Goal: Task Accomplishment & Management: Complete application form

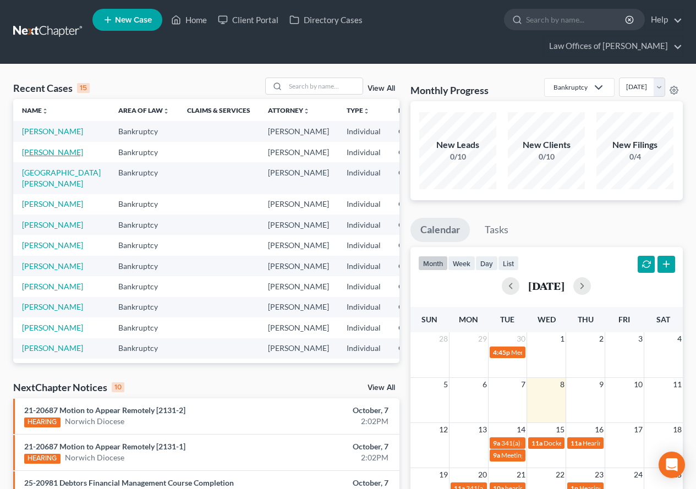
click at [42, 157] on link "[PERSON_NAME]" at bounding box center [52, 151] width 61 height 9
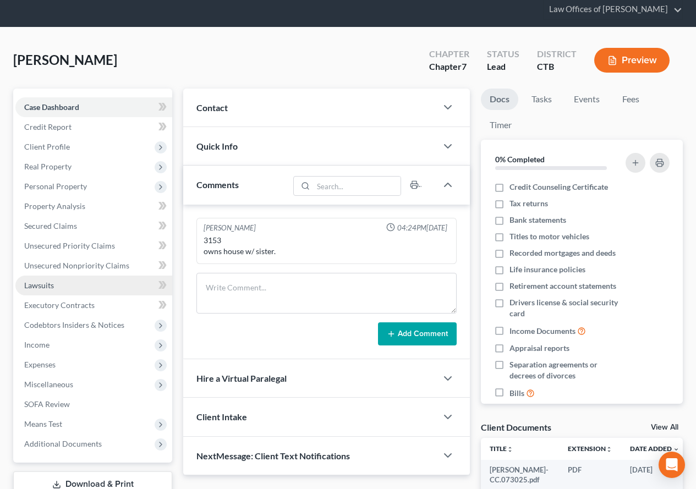
scroll to position [55, 0]
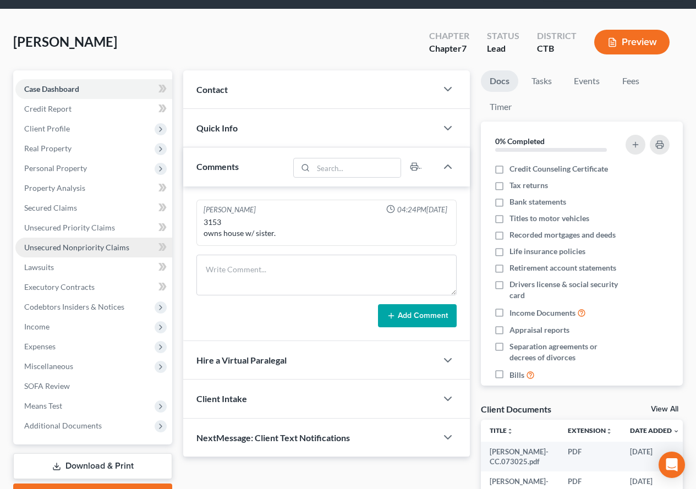
click at [62, 246] on span "Unsecured Nonpriority Claims" at bounding box center [76, 247] width 105 height 9
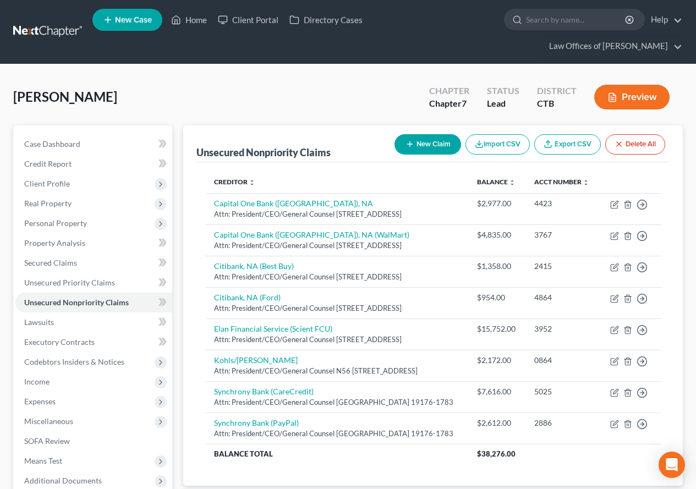
click at [416, 140] on button "New Claim" at bounding box center [427, 144] width 67 height 20
select select "0"
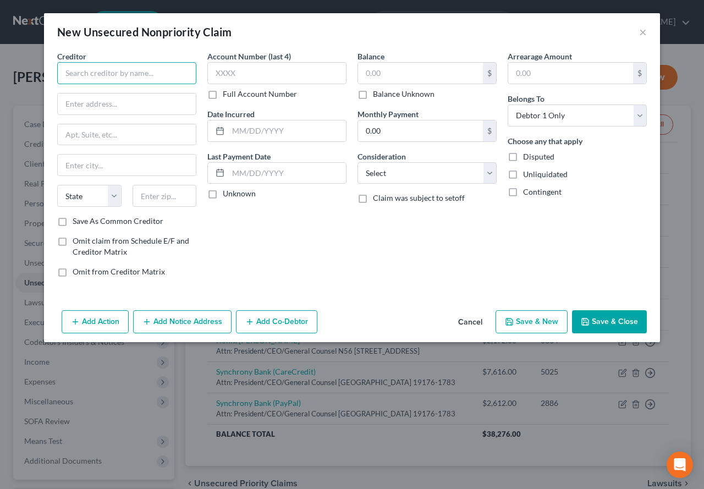
click at [102, 73] on input "text" at bounding box center [126, 73] width 139 height 22
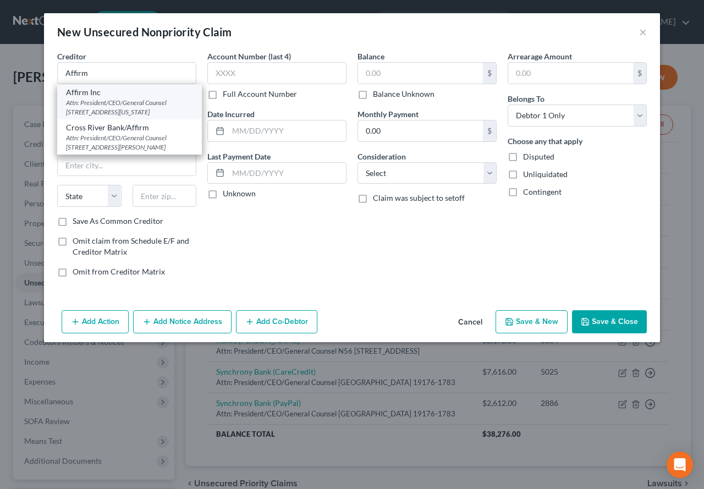
click at [90, 114] on div "Attn: President/CEO/General Counsel [STREET_ADDRESS][US_STATE]" at bounding box center [129, 107] width 127 height 19
type input "Affirm Inc"
type input "Attn: President/CEO/General Counsel"
type input "[STREET_ADDRESS][US_STATE]"
type input "[GEOGRAPHIC_DATA]"
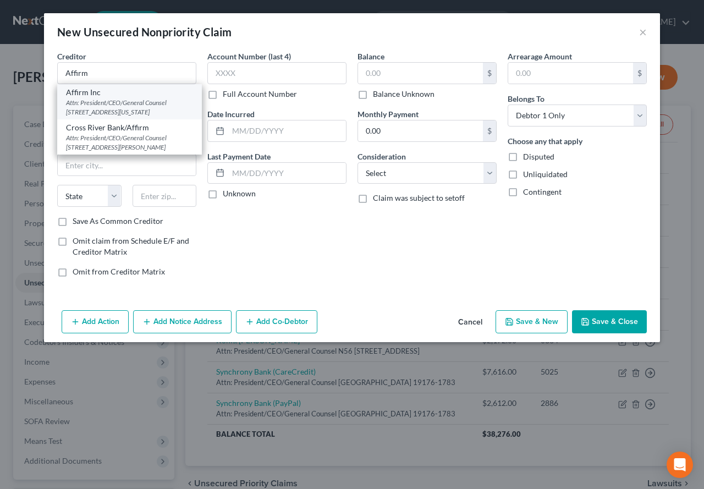
select select "4"
type input "94108-2716"
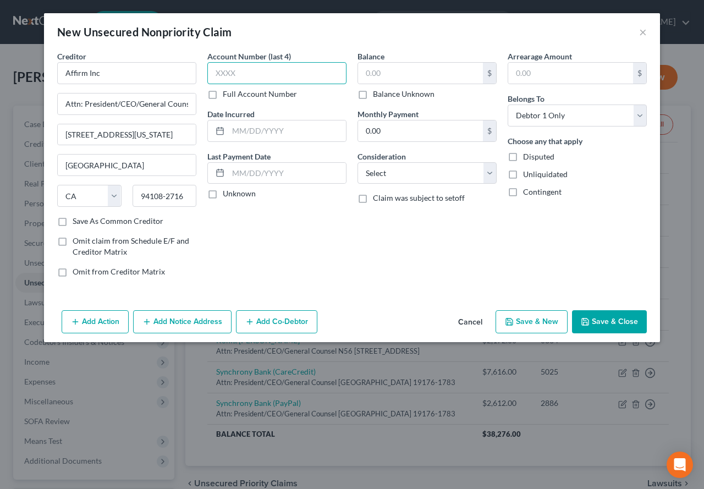
click at [218, 73] on input "text" at bounding box center [276, 73] width 139 height 22
type input "NQ8D"
click at [376, 72] on input "text" at bounding box center [420, 73] width 125 height 21
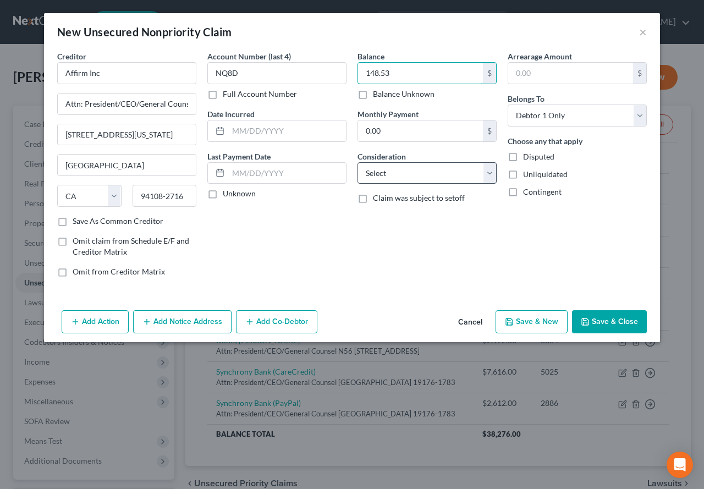
type input "148.53"
click at [488, 171] on select "Select Cable / Satellite Services Collection Agency Credit Card Debt Debt Couns…" at bounding box center [426, 173] width 139 height 22
select select "10"
click at [357, 162] on select "Select Cable / Satellite Services Collection Agency Credit Card Debt Debt Couns…" at bounding box center [426, 173] width 139 height 22
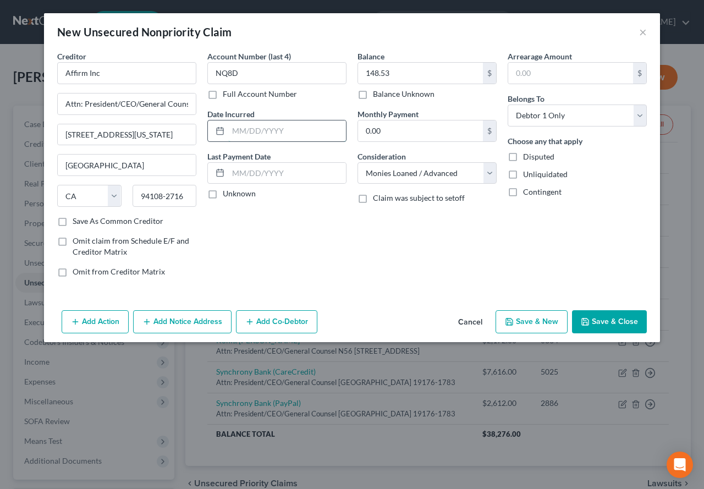
click at [251, 124] on input "text" at bounding box center [287, 130] width 118 height 21
type input "[DATE]"
click at [598, 325] on button "Save & Close" at bounding box center [609, 321] width 75 height 23
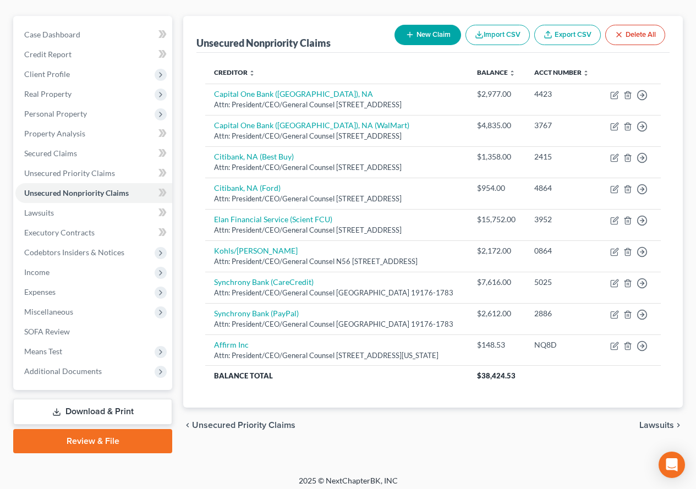
scroll to position [110, 0]
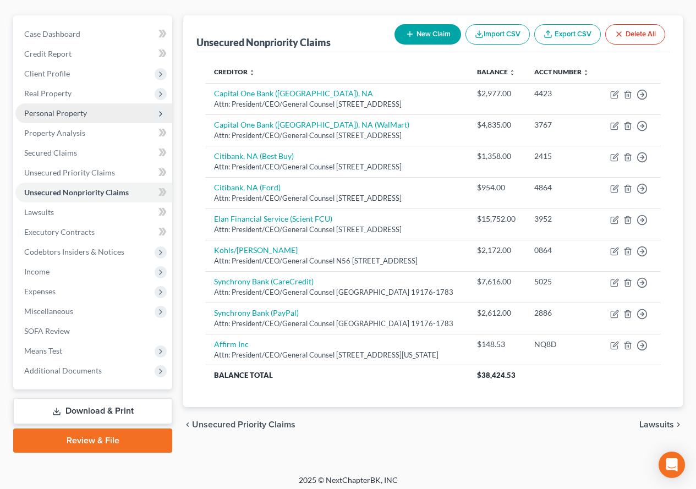
click at [43, 115] on span "Personal Property" at bounding box center [55, 112] width 63 height 9
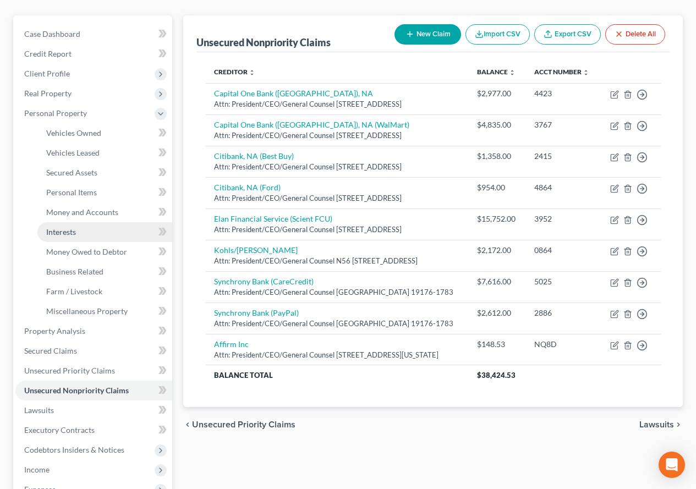
click at [59, 231] on span "Interests" at bounding box center [61, 231] width 30 height 9
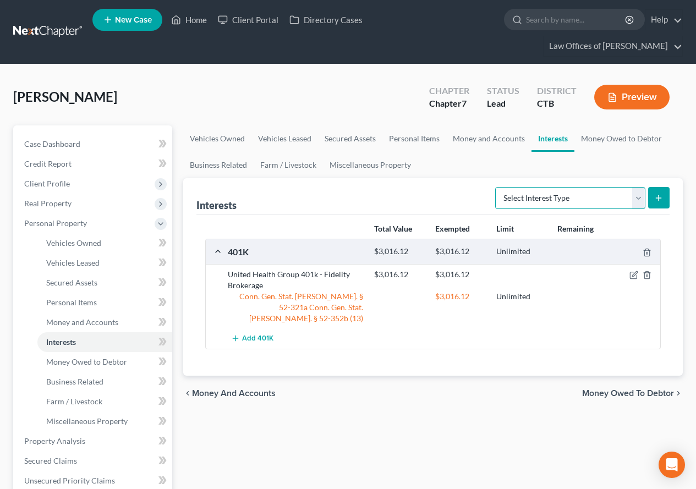
click at [640, 200] on select "Select Interest Type 401K (A/B: 21) Annuity (A/B: 23) Bond (A/B: 18) Education …" at bounding box center [570, 198] width 150 height 22
click at [477, 142] on link "Money and Accounts" at bounding box center [488, 138] width 85 height 26
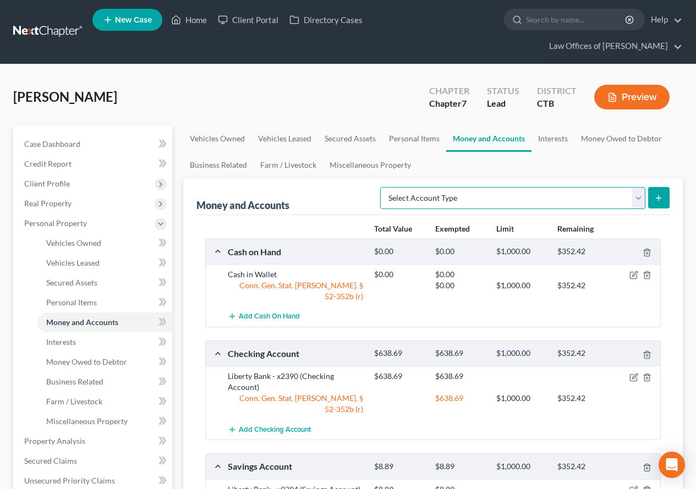
click at [640, 201] on select "Select Account Type Brokerage (A/B: 18, SOFA: 20) Cash on Hand (A/B: 16) Certif…" at bounding box center [512, 198] width 265 height 22
select select "other"
click at [383, 187] on select "Select Account Type Brokerage (A/B: 18, SOFA: 20) Cash on Hand (A/B: 16) Certif…" at bounding box center [512, 198] width 265 height 22
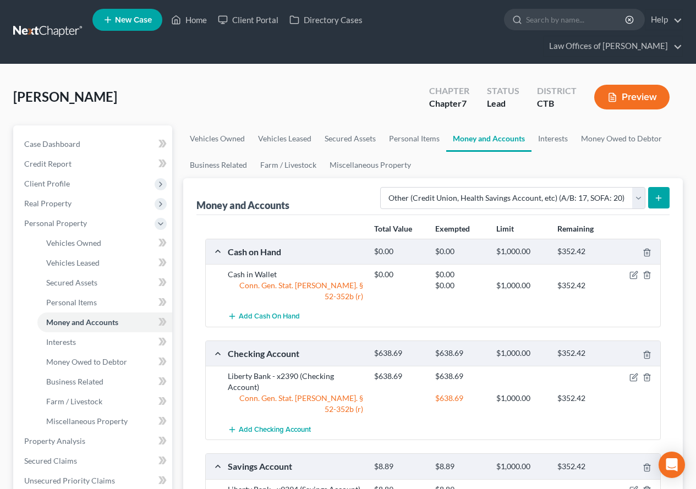
click at [652, 194] on button "submit" at bounding box center [658, 197] width 21 height 21
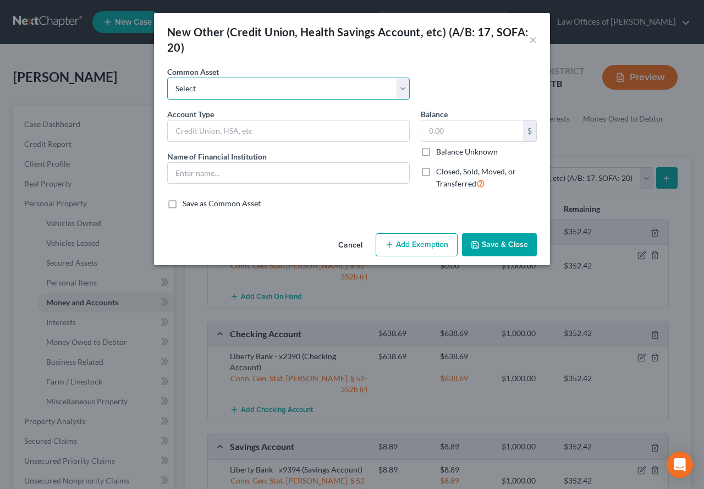
click at [400, 91] on select "Select HSA Savings Savings Dependent Care Flexible Savings Account HSA Indirect…" at bounding box center [288, 89] width 243 height 22
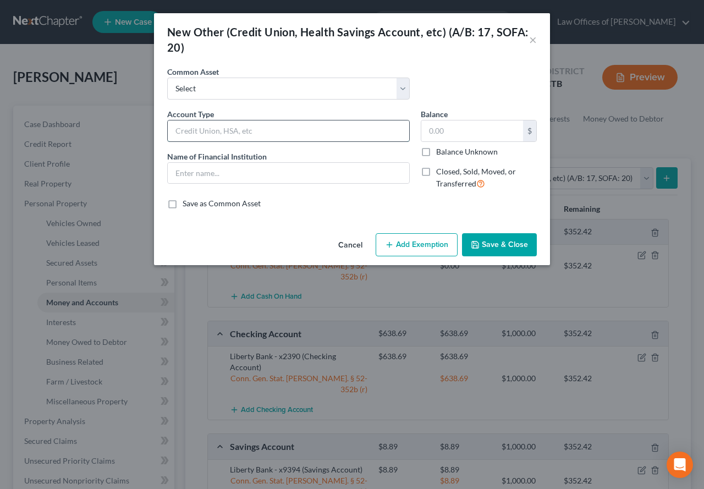
click at [192, 130] on input "text" at bounding box center [288, 130] width 241 height 21
click at [190, 167] on input "text" at bounding box center [288, 173] width 241 height 21
drag, startPoint x: 198, startPoint y: 177, endPoint x: 231, endPoint y: 178, distance: 33.0
click at [231, 178] on input "Acorn Invest" at bounding box center [288, 173] width 241 height 21
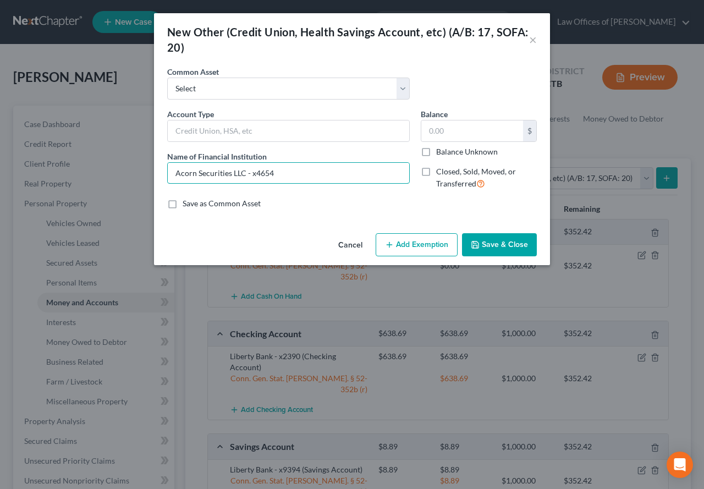
type input "Acorn Securities LLC - x4654"
click at [322, 52] on div "New Other (Credit Union, Health Savings Account, etc) (A/B: 17, SOFA: 20)" at bounding box center [348, 39] width 362 height 31
click at [428, 133] on input "text" at bounding box center [472, 130] width 102 height 21
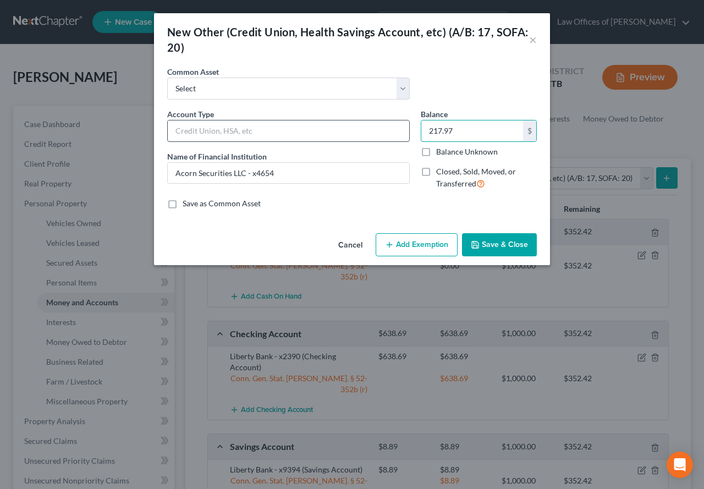
type input "217.97"
click at [188, 123] on input "text" at bounding box center [288, 130] width 241 height 21
type input "online investments"
click at [410, 249] on button "Add Exemption" at bounding box center [417, 244] width 82 height 23
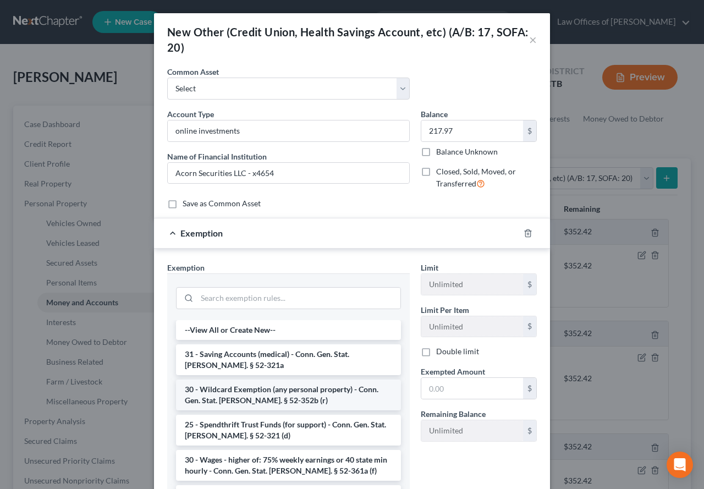
click at [207, 401] on li "30 - Wildcard Exemption (any personal property) - Conn. Gen. Stat. [PERSON_NAME…" at bounding box center [288, 394] width 225 height 31
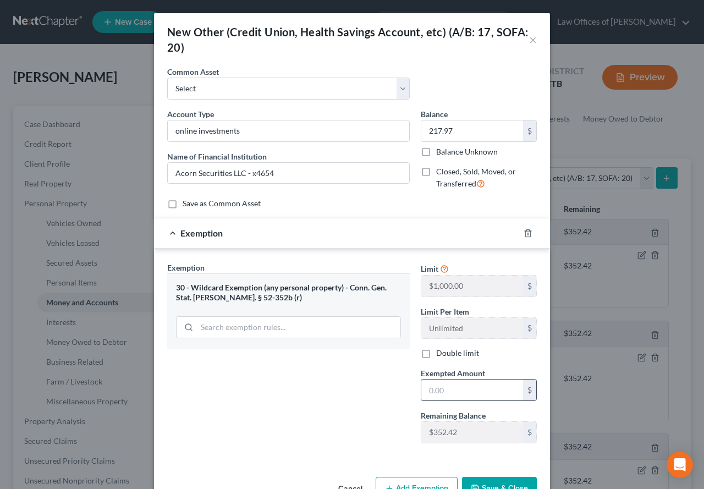
click at [462, 401] on div "$" at bounding box center [479, 390] width 116 height 22
click at [458, 390] on input "text" at bounding box center [472, 389] width 102 height 21
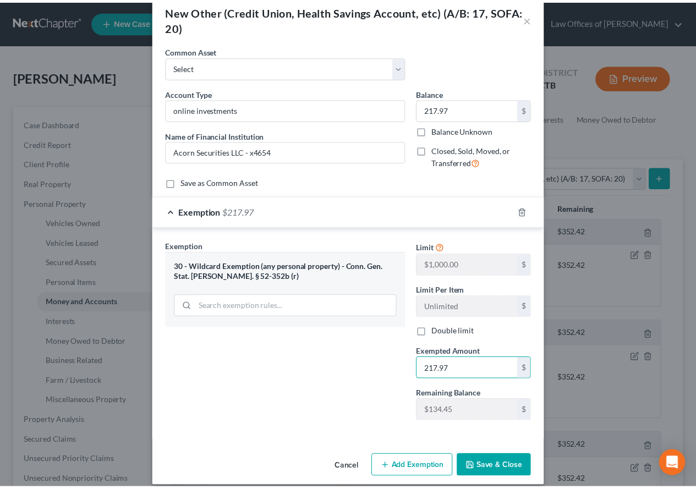
scroll to position [32, 0]
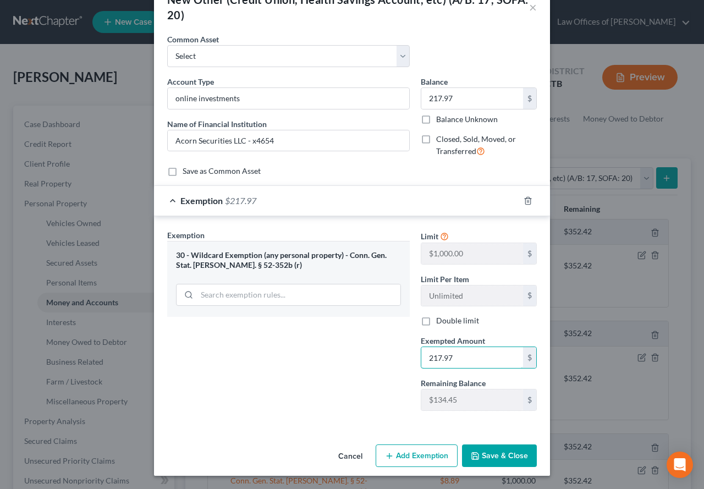
type input "217.97"
click at [490, 456] on button "Save & Close" at bounding box center [499, 455] width 75 height 23
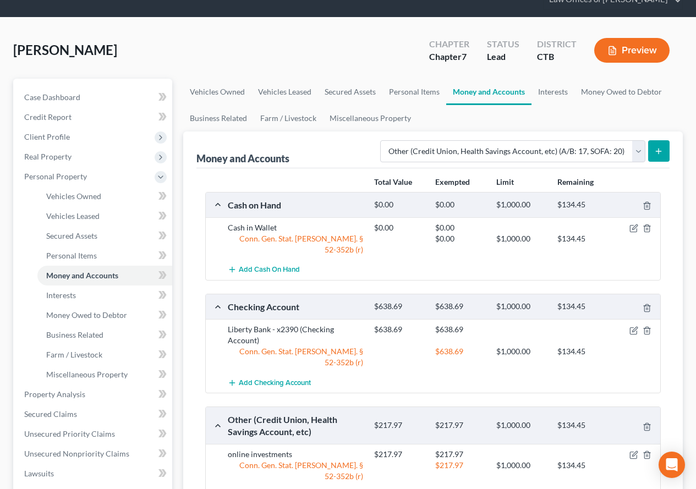
scroll to position [0, 0]
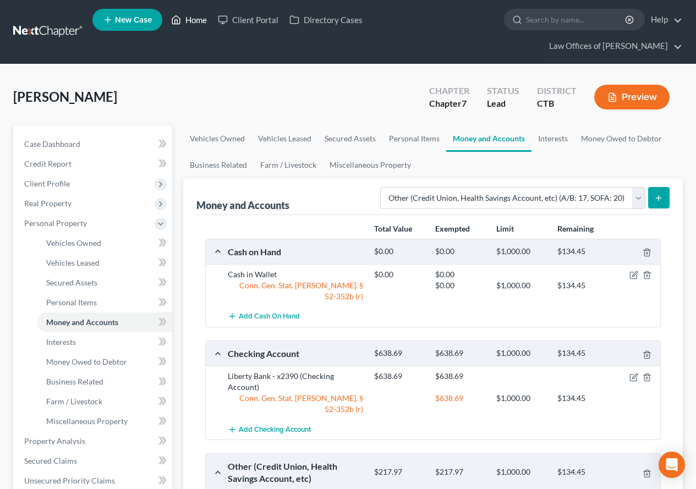
click at [194, 19] on link "Home" at bounding box center [189, 20] width 47 height 20
